Goal: Task Accomplishment & Management: Manage account settings

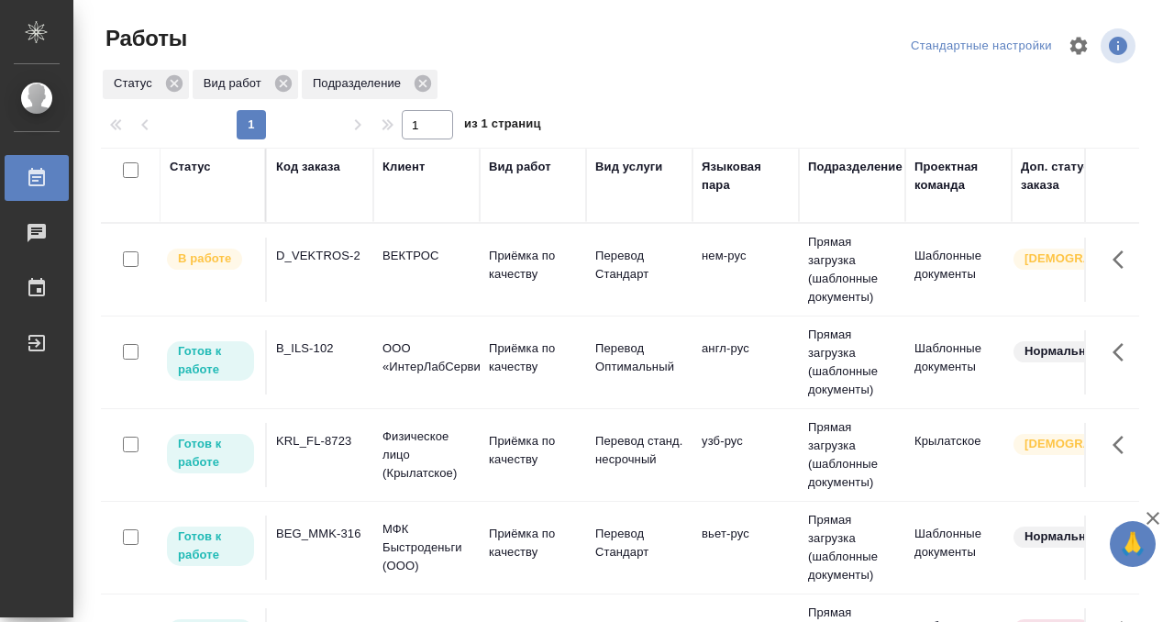
click at [194, 161] on div "Статус" at bounding box center [190, 167] width 41 height 18
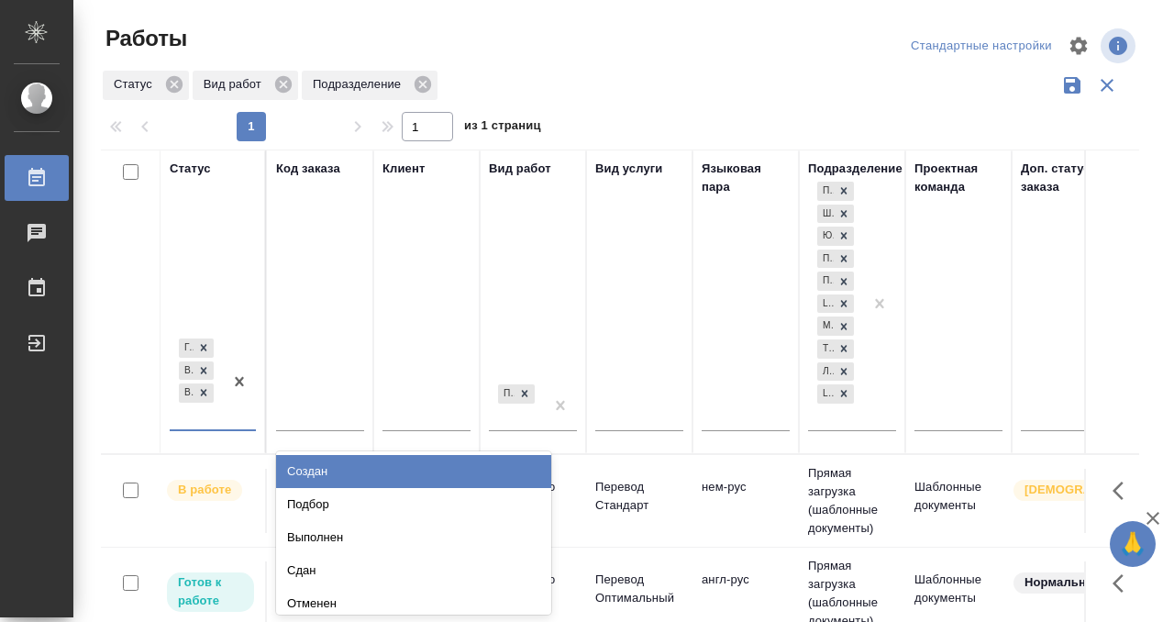
click at [227, 409] on div at bounding box center [239, 382] width 33 height 95
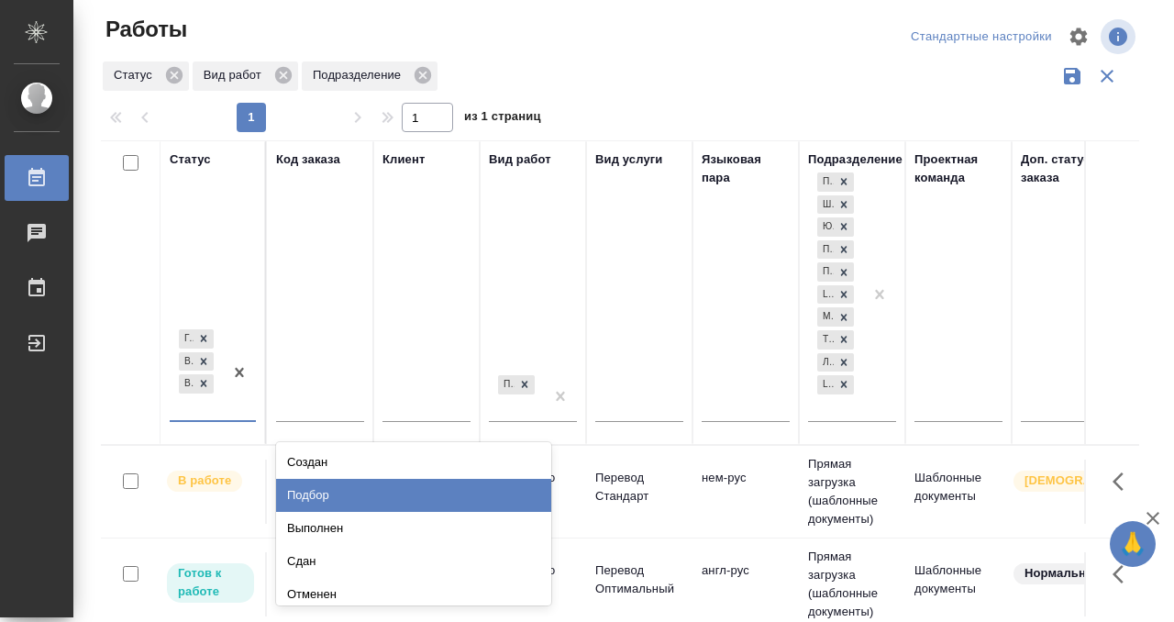
click at [297, 482] on div "Подбор" at bounding box center [413, 495] width 275 height 33
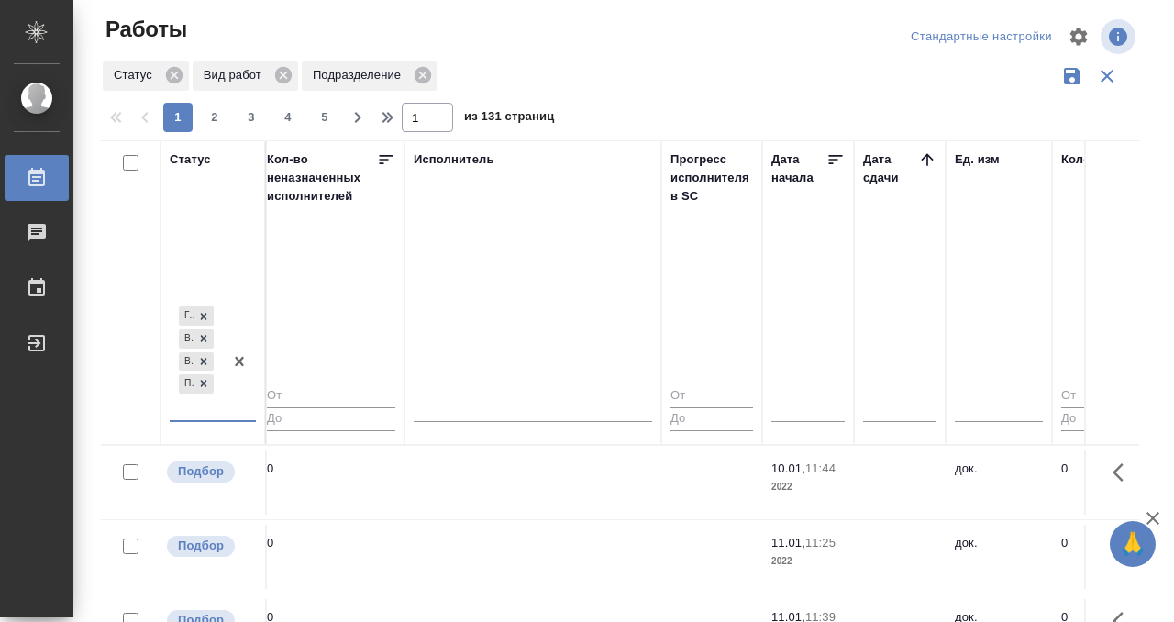
scroll to position [0, 1112]
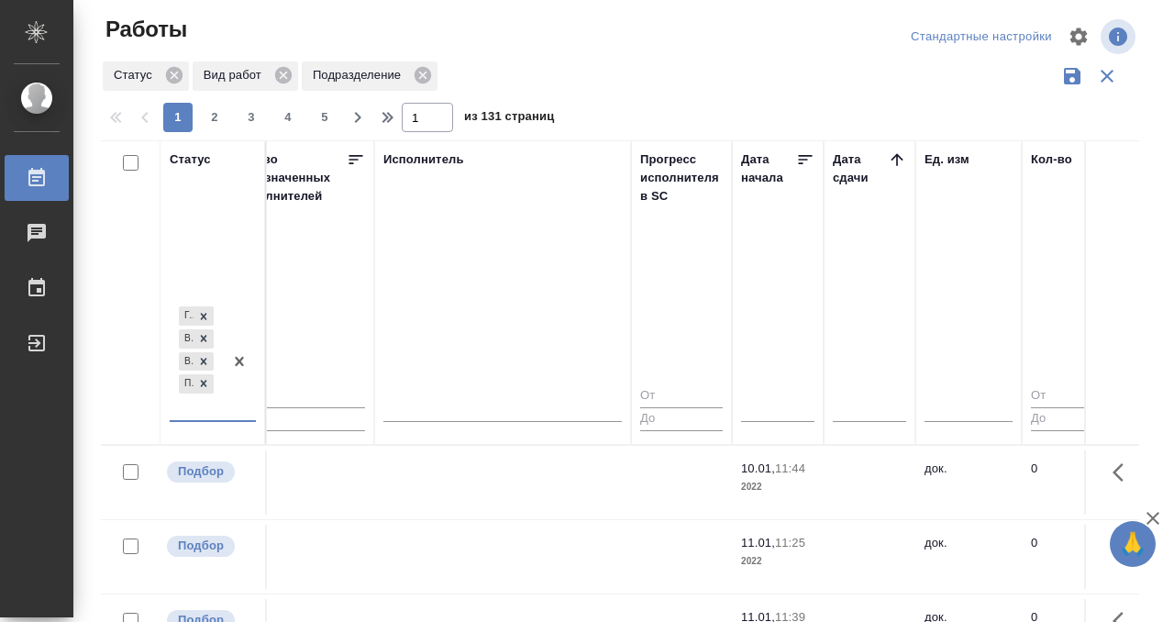
click at [895, 160] on icon at bounding box center [897, 159] width 18 height 18
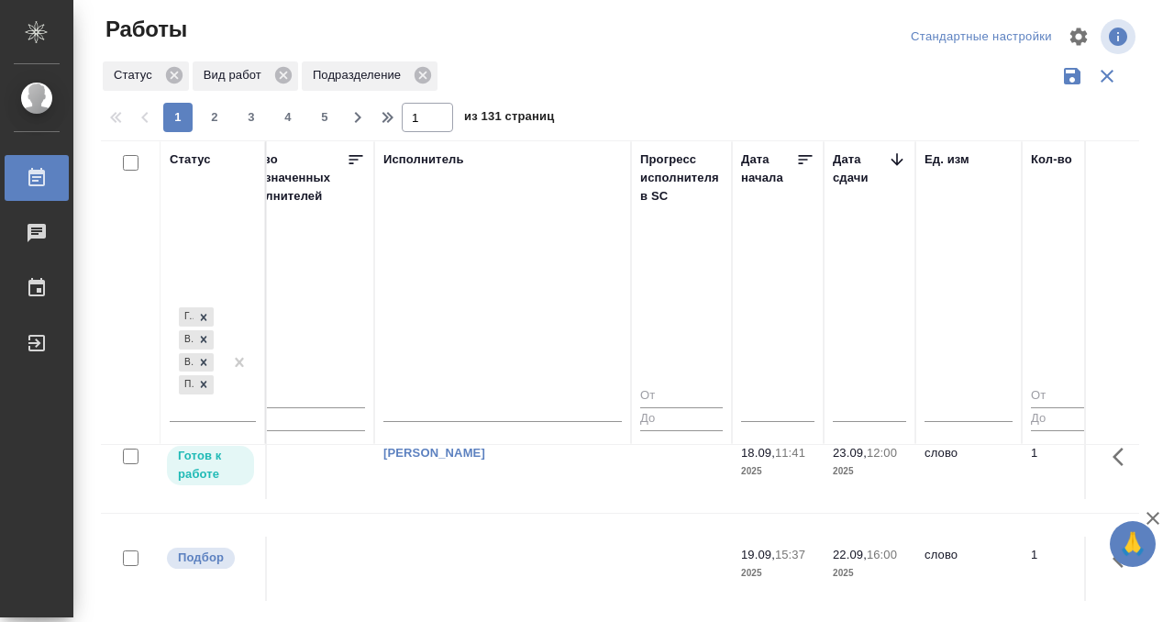
scroll to position [344, 1112]
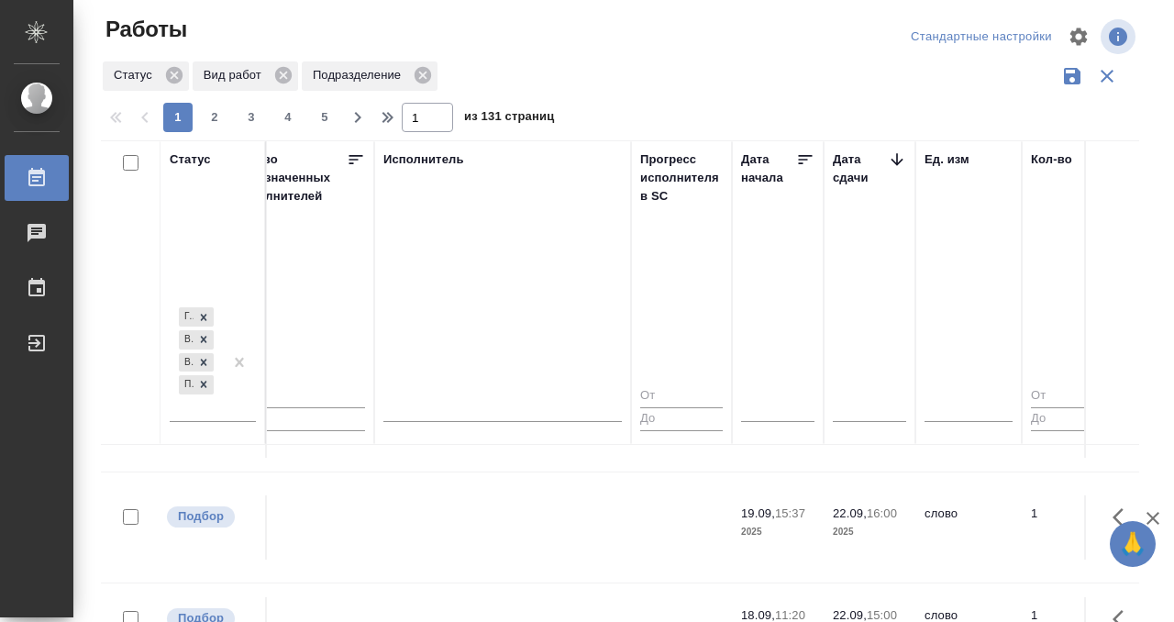
click at [564, 527] on td at bounding box center [502, 527] width 257 height 64
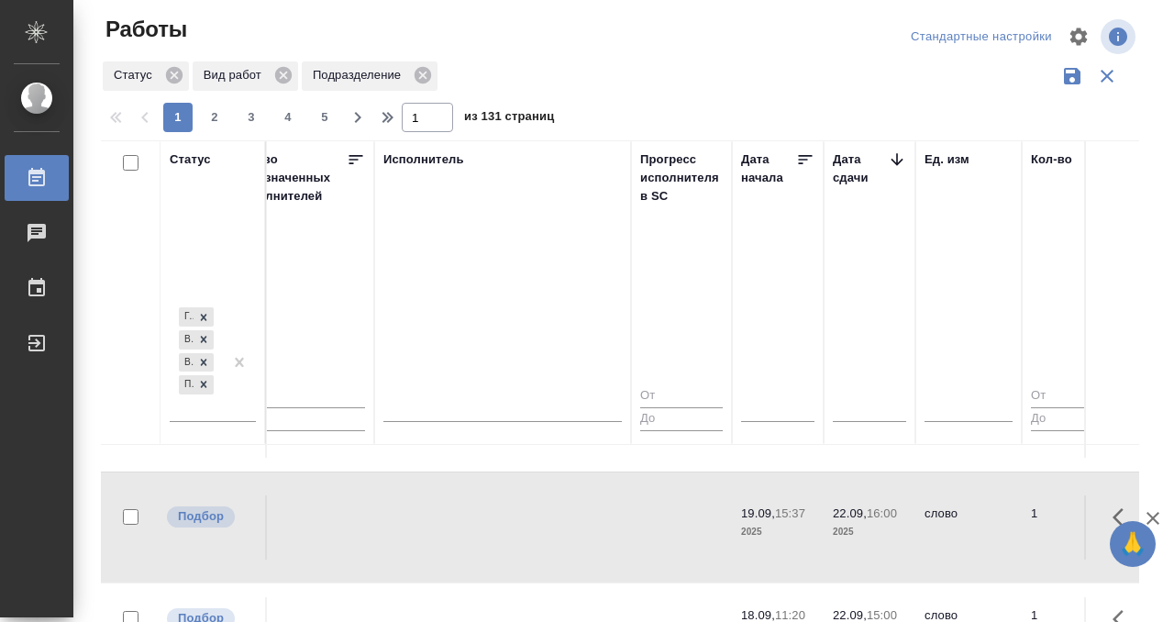
click at [564, 527] on td at bounding box center [502, 527] width 257 height 64
click at [548, 597] on td at bounding box center [502, 629] width 257 height 64
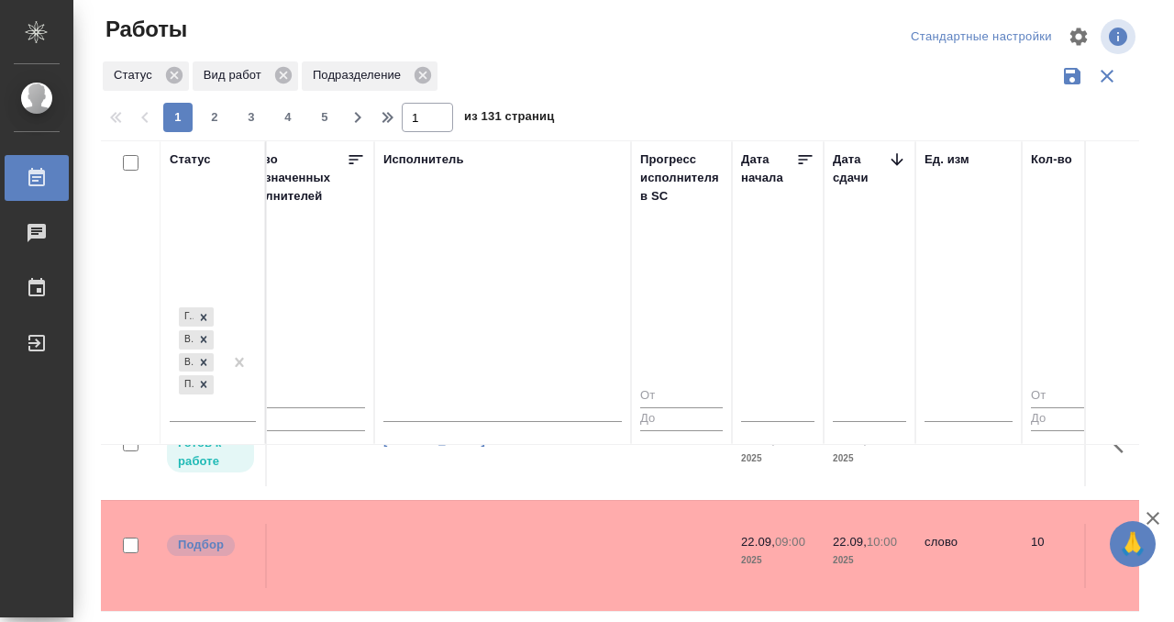
scroll to position [1099, 1112]
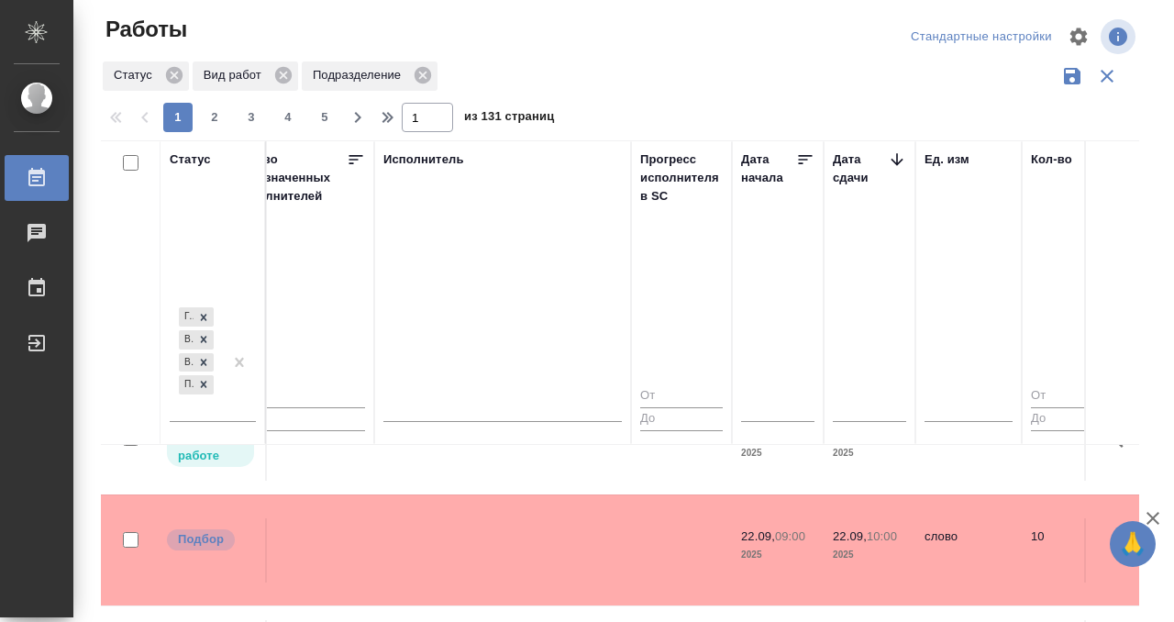
click at [490, 518] on td at bounding box center [502, 550] width 257 height 64
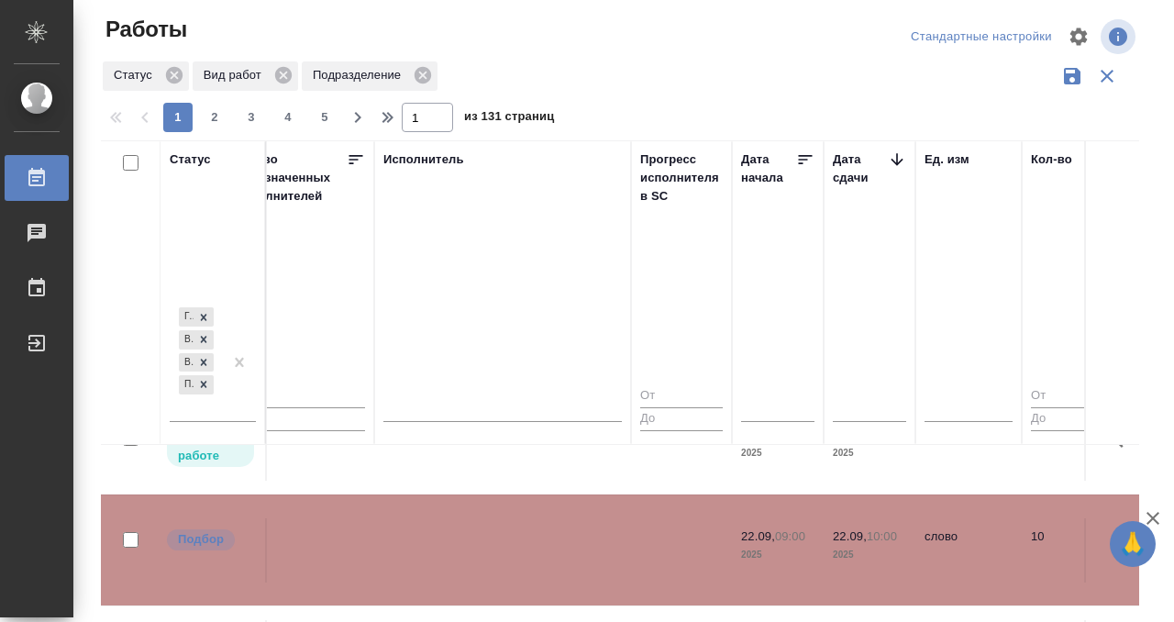
click at [490, 518] on td at bounding box center [502, 550] width 257 height 64
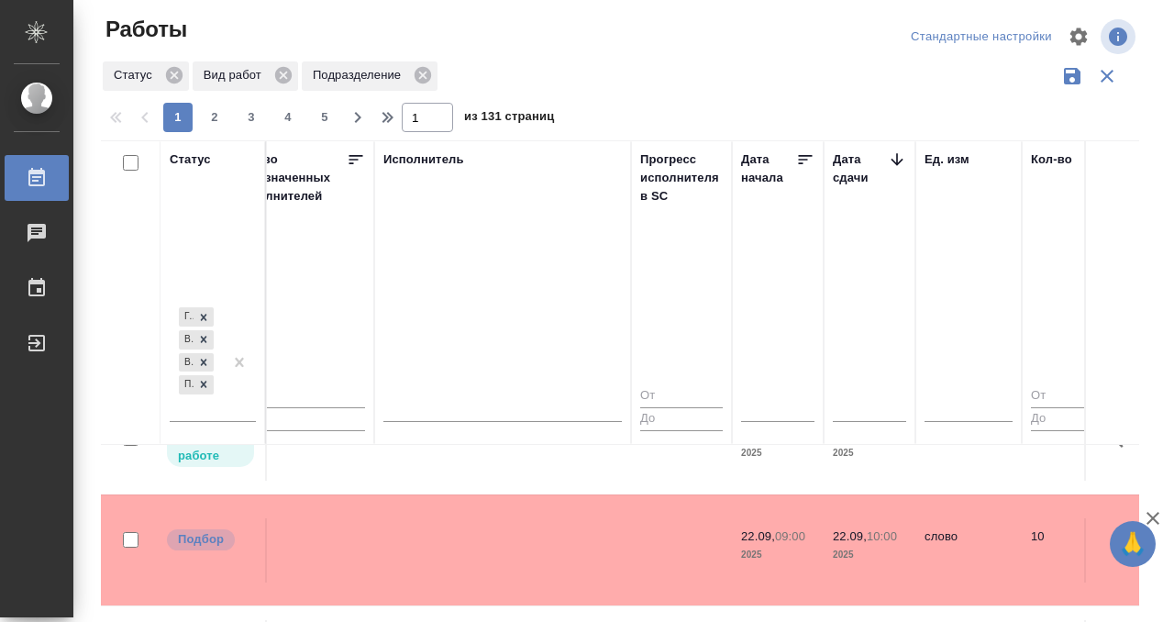
scroll to position [1388, 1112]
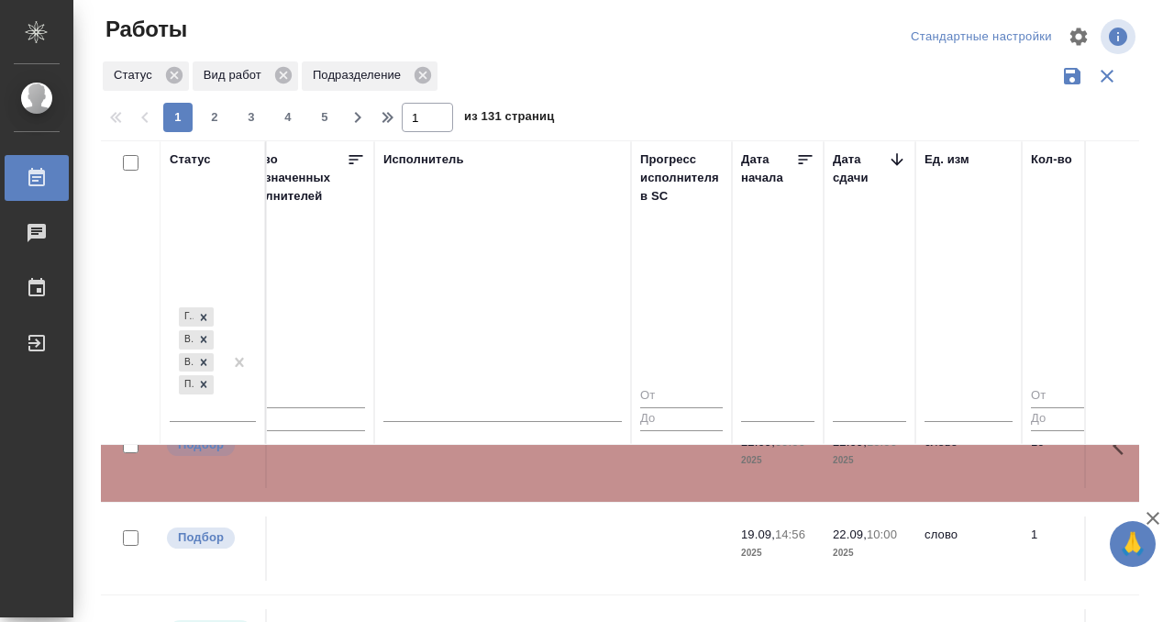
click at [483, 517] on td at bounding box center [502, 549] width 257 height 64
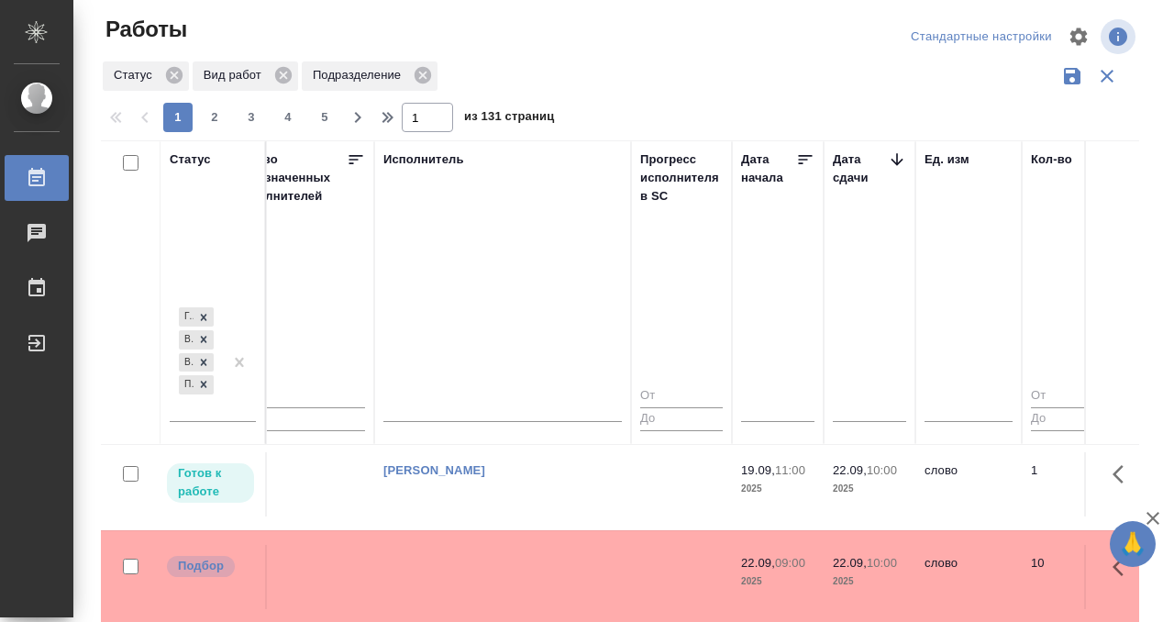
scroll to position [1352, 1112]
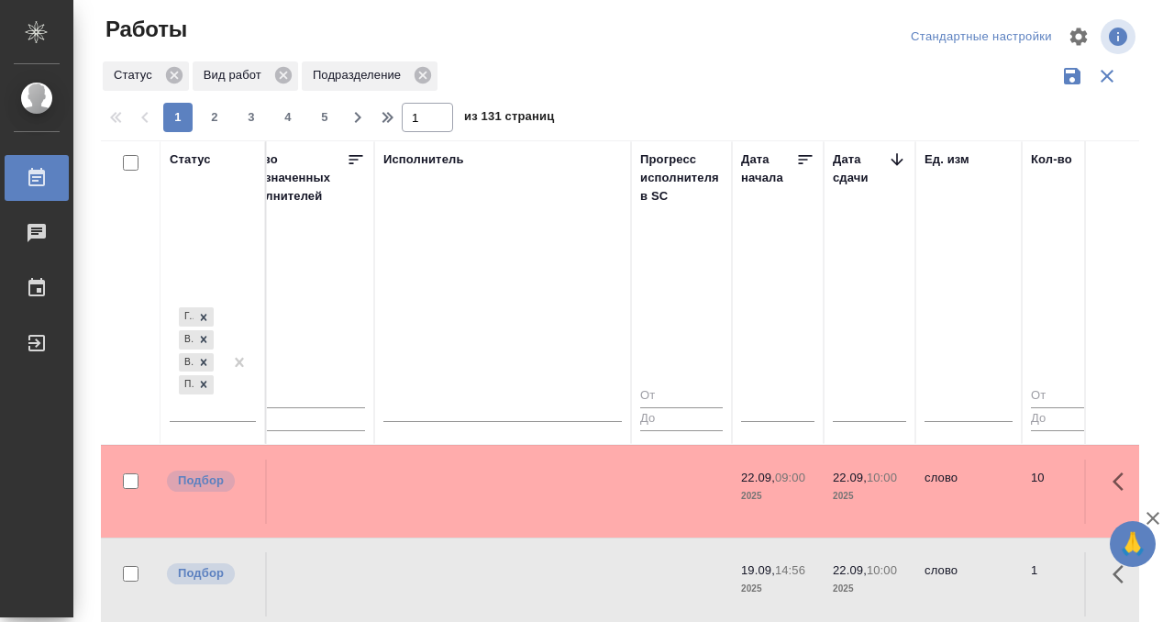
click at [37, 164] on div "Работы" at bounding box center [14, 178] width 46 height 28
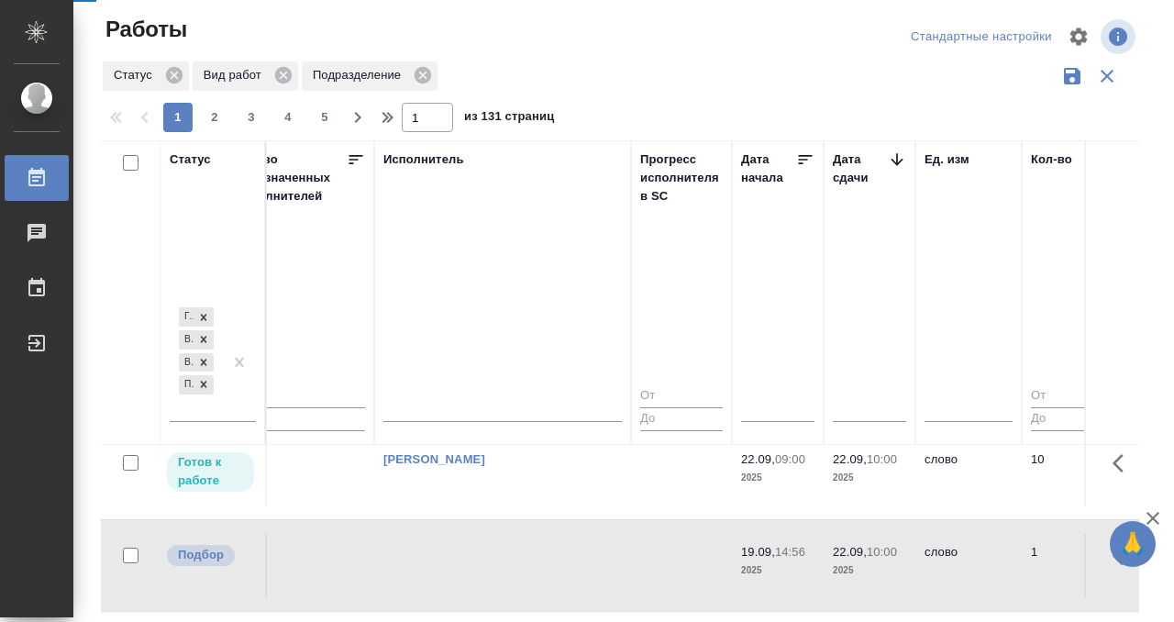
scroll to position [751, 1112]
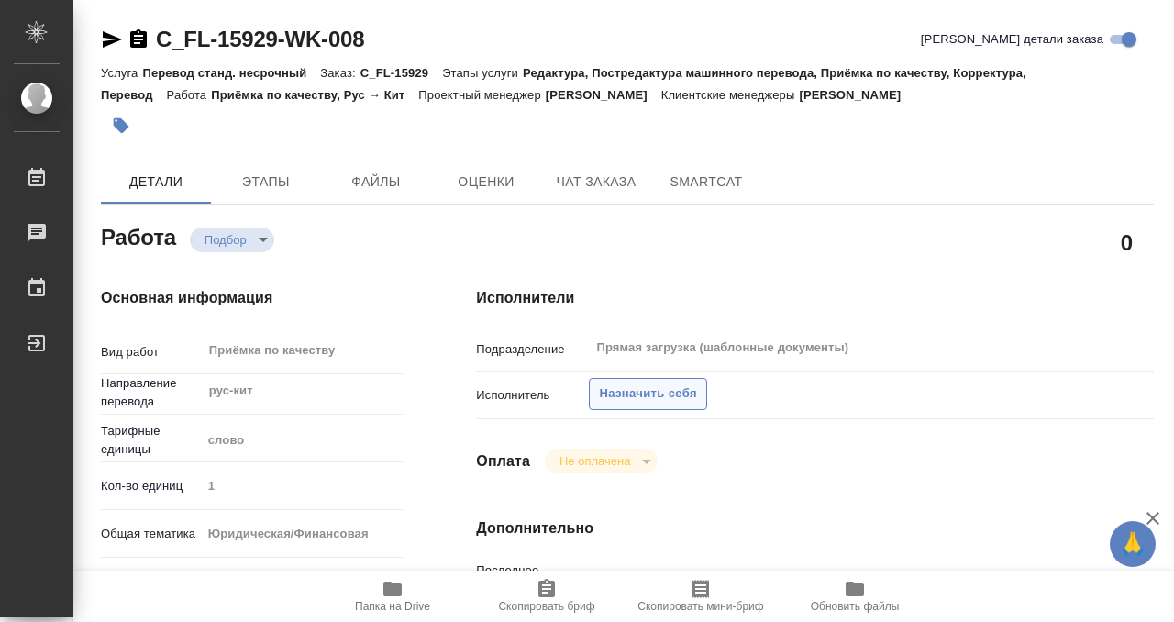
click at [668, 395] on span "Назначить себя" at bounding box center [647, 394] width 97 height 21
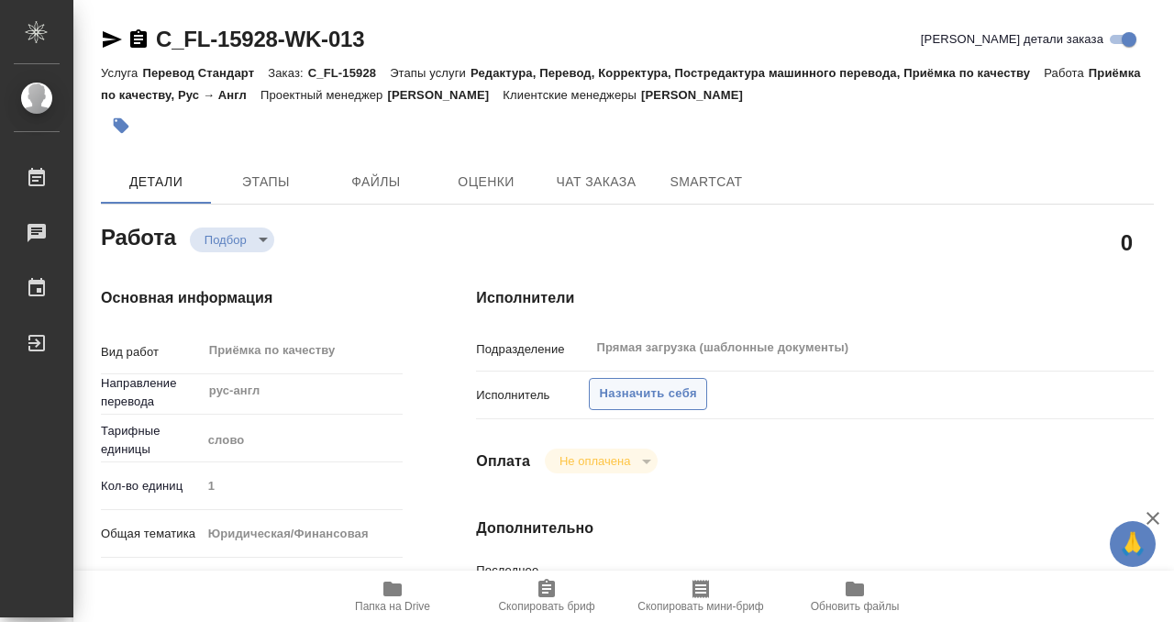
click at [660, 396] on span "Назначить себя" at bounding box center [647, 394] width 97 height 21
click at [631, 398] on span "Назначить себя" at bounding box center [647, 394] width 97 height 21
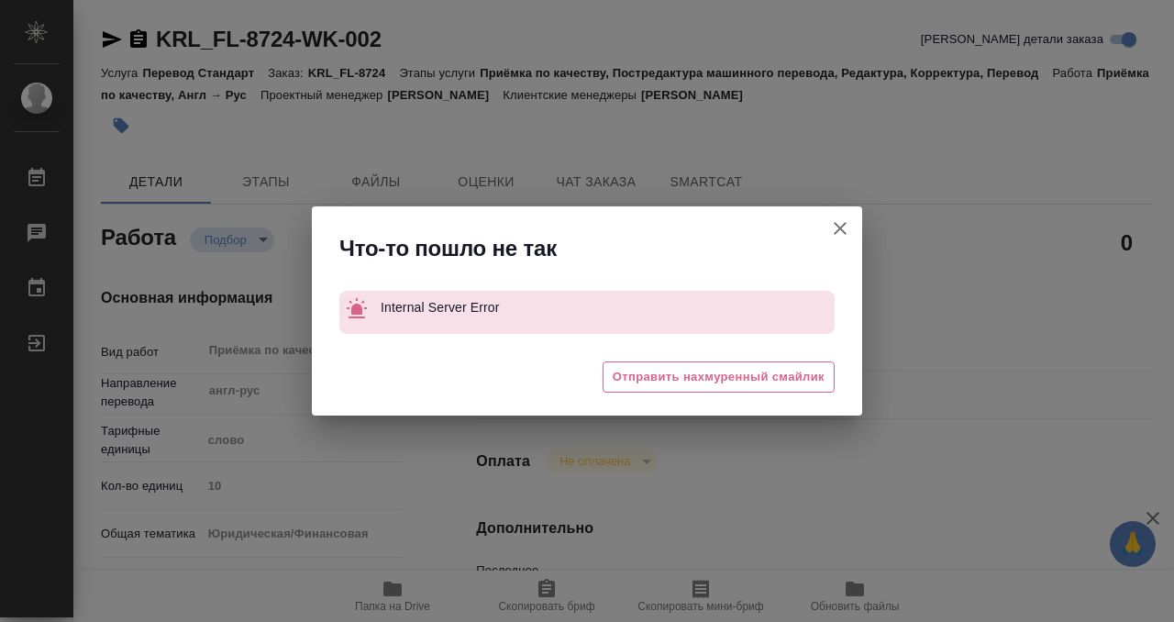
click at [831, 228] on icon "button" at bounding box center [840, 228] width 22 height 22
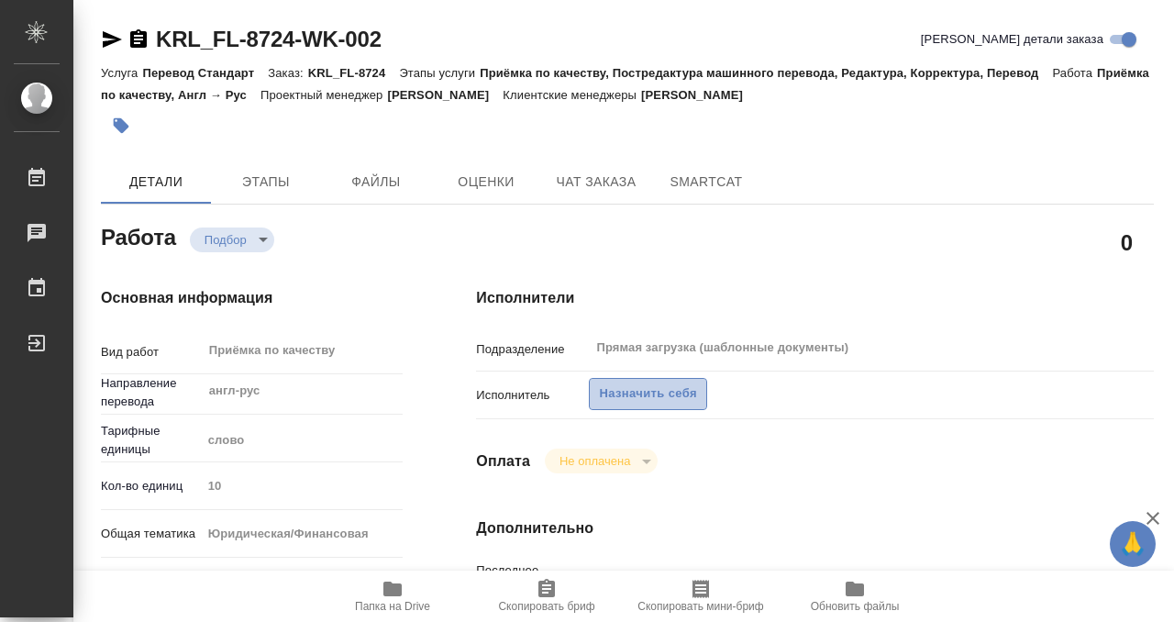
click at [668, 399] on span "Назначить себя" at bounding box center [647, 394] width 97 height 21
